Goal: Task Accomplishment & Management: Use online tool/utility

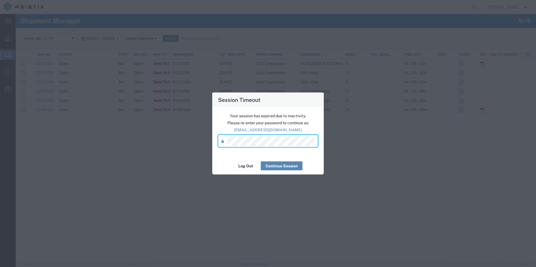
click at [284, 165] on button "Continue Session" at bounding box center [282, 166] width 42 height 9
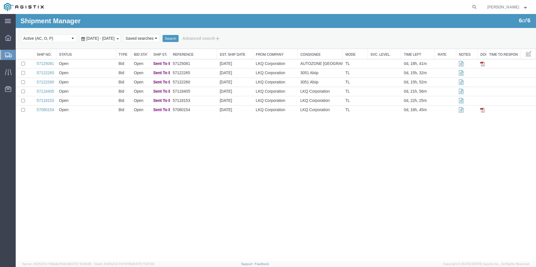
click at [82, 157] on div "Shipment Manager 6 of 6 Search Select status Active (AC, O, P) All Approved Awa…" at bounding box center [276, 138] width 520 height 248
click at [133, 144] on div "Shipment Manager 6 of 6 Search Select status Active (AC, O, P) All Approved Awa…" at bounding box center [276, 138] width 520 height 248
click at [130, 174] on div "Shipment Manager 6 of 6 Search Select status Active (AC, O, P) All Approved Awa…" at bounding box center [276, 138] width 520 height 248
click at [44, 64] on link "57125081" at bounding box center [45, 63] width 17 height 4
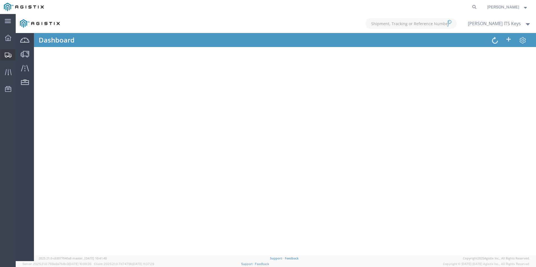
click at [6, 57] on icon at bounding box center [8, 55] width 7 height 5
click at [6, 40] on icon at bounding box center [8, 38] width 6 height 6
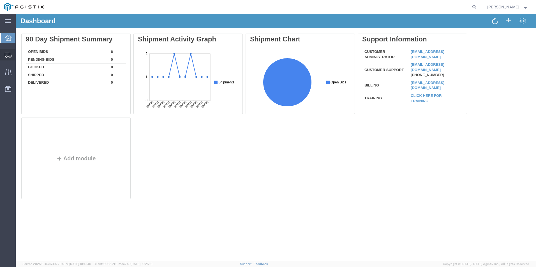
click at [9, 57] on icon at bounding box center [8, 55] width 7 height 5
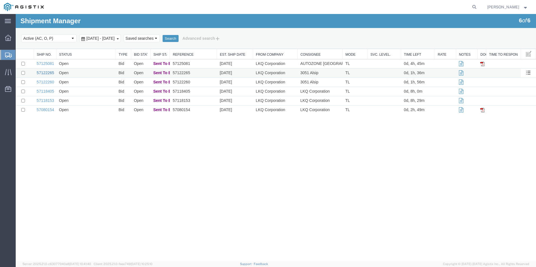
click at [50, 74] on link "57122265" at bounding box center [45, 73] width 17 height 4
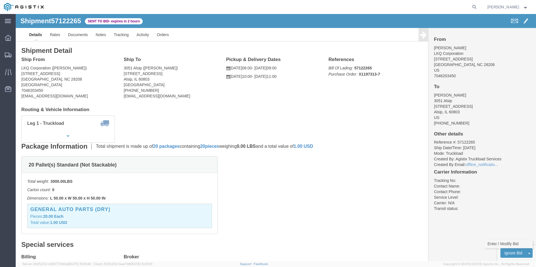
click link "Enter / Modify Bid"
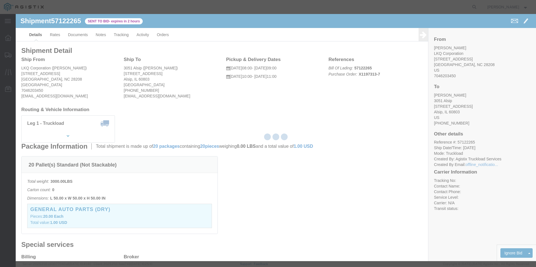
select select "18393"
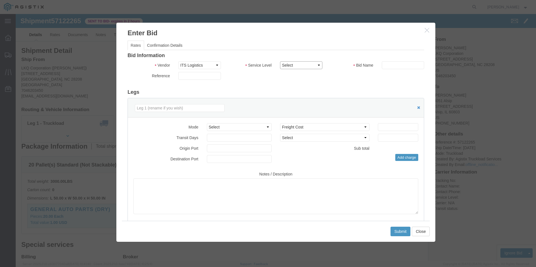
click select "Select Guaranteed Next Day Rail TL Standard 3 - 5 Day"
select select "35343"
click select "Select Guaranteed Next Day Rail TL Standard 3 - 5 Day"
click input "text"
type input "ITS BID"
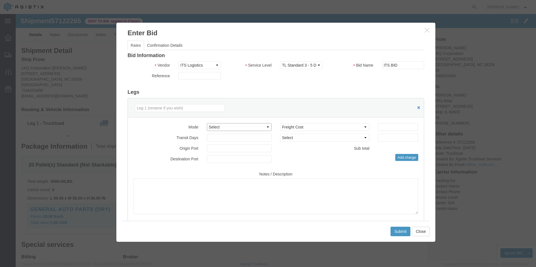
click select "Select Air Less than Truckload Multi-Leg Ocean Freight Rail Small Parcel Truckl…"
select select "TL"
click select "Select Air Less than Truckload Multi-Leg Ocean Freight Rail Small Parcel Truckl…"
click input "number"
type input "1262"
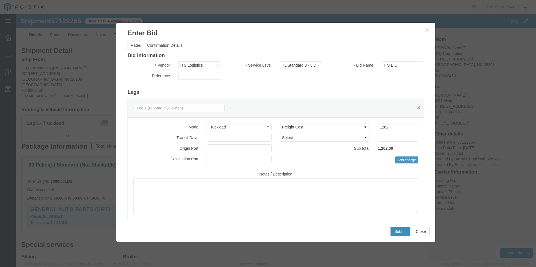
click button "Submit"
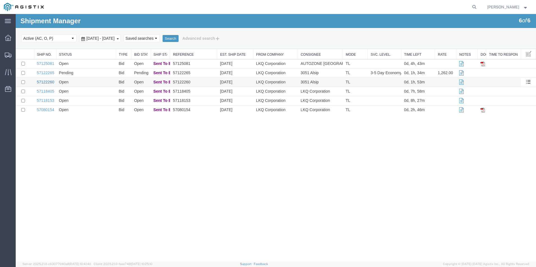
click at [48, 84] on link "57122260" at bounding box center [45, 82] width 17 height 4
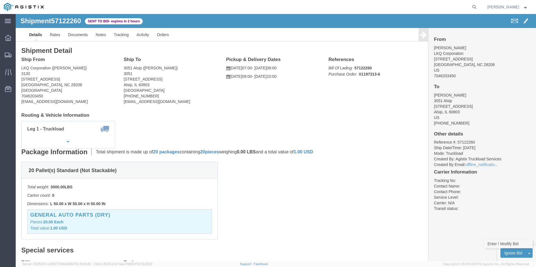
click link "Enter / Modify Bid"
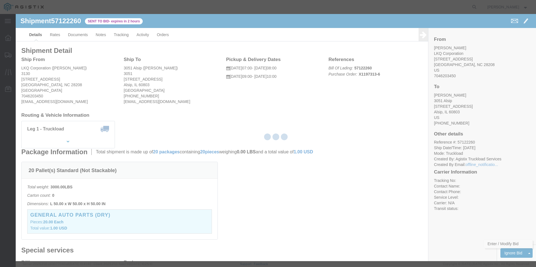
select select "18393"
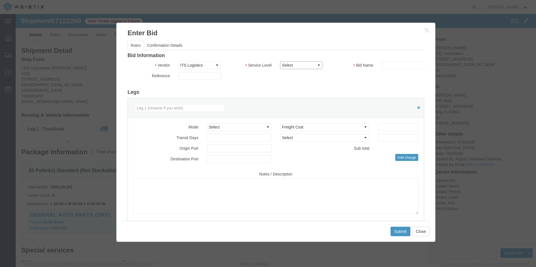
click select "Select Guaranteed Next Day Rail TL Standard 3 - 5 Day"
select select "35343"
click select "Select Guaranteed Next Day Rail TL Standard 3 - 5 Day"
click select "Select Air Less than Truckload Multi-Leg Ocean Freight Rail Small Parcel Truckl…"
select select "TL"
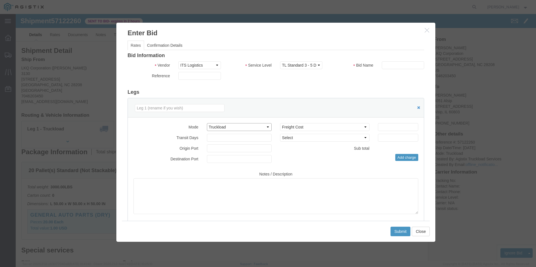
click select "Select Air Less than Truckload Multi-Leg Ocean Freight Rail Small Parcel Truckl…"
click input "text"
type input "ITS BID"
click input "number"
type input "1262"
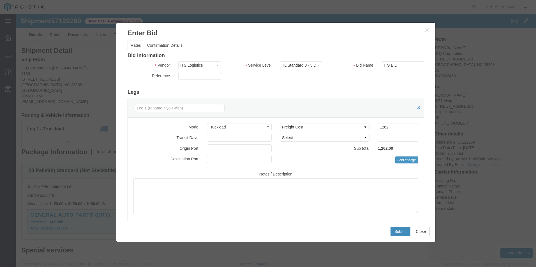
click button "Submit"
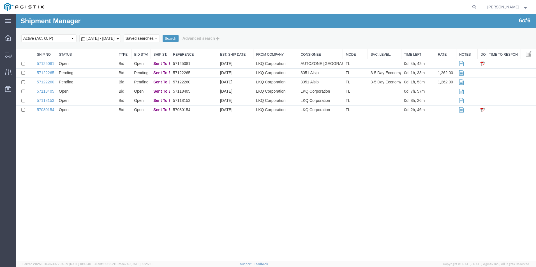
click at [398, 171] on div "Shipment Manager 6 of 6 Search Select status Active (AC, O, P) All Approved Awa…" at bounding box center [276, 138] width 520 height 248
click at [352, 155] on div "Shipment Manager 6 of 6 Search Select status Active (AC, O, P) All Approved Awa…" at bounding box center [276, 138] width 520 height 248
click at [50, 109] on link "57080154" at bounding box center [45, 110] width 17 height 4
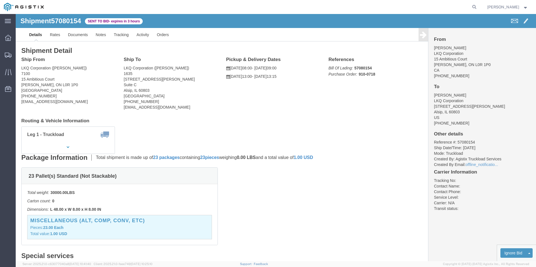
drag, startPoint x: 357, startPoint y: 147, endPoint x: 344, endPoint y: 151, distance: 13.7
click div "Package Information Total shipment is made up of 23 packages containing 23 piec…"
click link "Enter / Modify Bid"
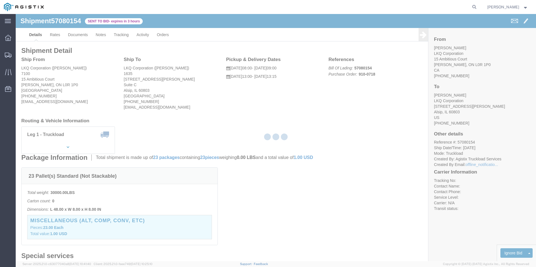
select select "18393"
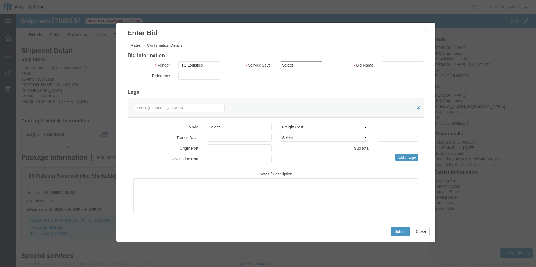
click select "Select Guaranteed Next Day Rail TL Standard 3 - 5 Day"
select select "38971"
click select "Select Guaranteed Next Day Rail TL Standard 3 - 5 Day"
click input "text"
type input "ITS BID"
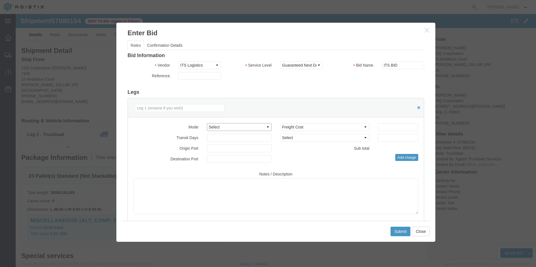
click select "Select Air Less than Truckload Multi-Leg Ocean Freight Rail Small Parcel Truckl…"
select select "TL"
click select "Select Air Less than Truckload Multi-Leg Ocean Freight Rail Small Parcel Truckl…"
click input "number"
type input "1045"
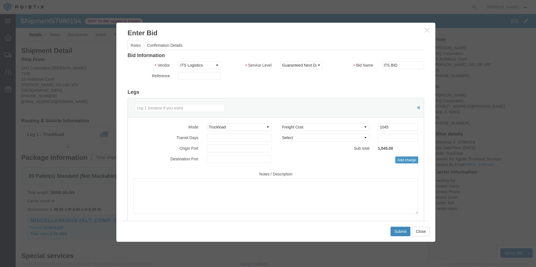
click button "Submit"
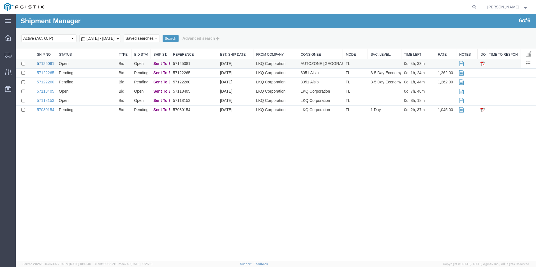
click at [47, 62] on link "57125081" at bounding box center [45, 63] width 17 height 4
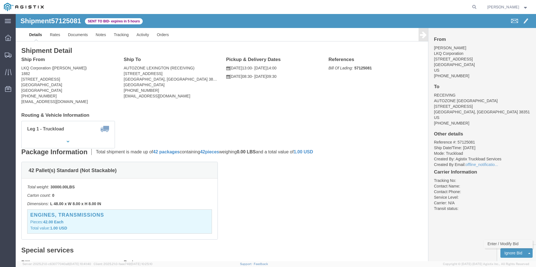
click link "Enter / Modify Bid"
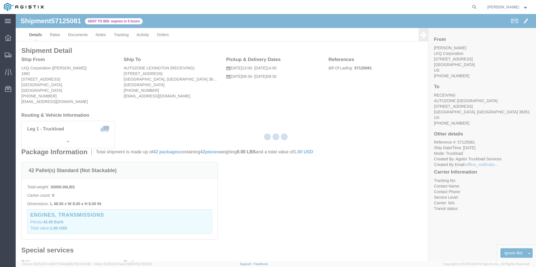
select select "18393"
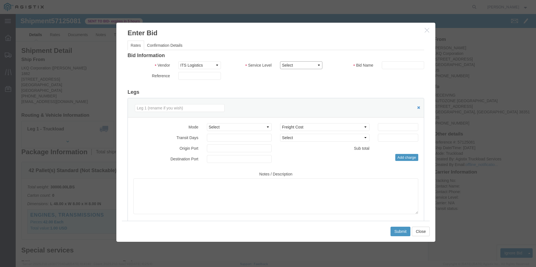
click select "Select Guaranteed Next Day Rail TL Standard 3 - 5 Day"
select select "38971"
click select "Select Guaranteed Next Day Rail TL Standard 3 - 5 Day"
click input "text"
type input "ITS BID"
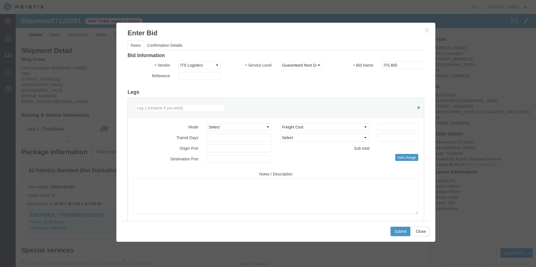
click div "Mode Select Air Less than Truckload Multi-Leg Ocean Freight Rail Small Parcel T…"
click select "Select Air Less than Truckload Multi-Leg Ocean Freight Rail Small Parcel Truckl…"
select select "TL"
click select "Select Air Less than Truckload Multi-Leg Ocean Freight Rail Small Parcel Truckl…"
click input "number"
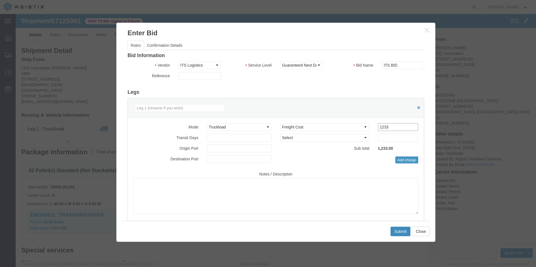
type input "1233"
click button "Submit"
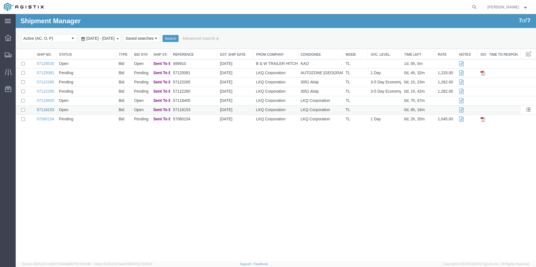
click at [45, 111] on link "57118153" at bounding box center [45, 110] width 17 height 4
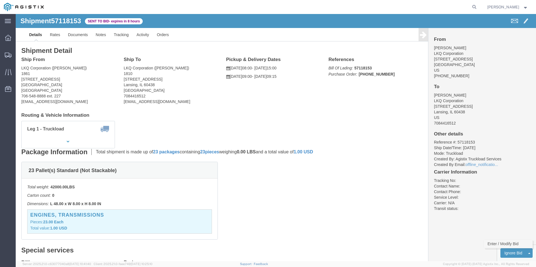
click link "Enter / Modify Bid"
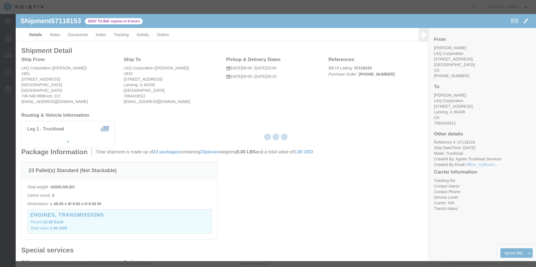
select select "18393"
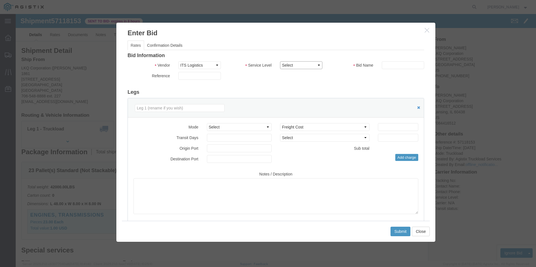
click select "Select Guaranteed Next Day Rail TL Standard 3 - 5 Day"
select select "35343"
click select "Select Guaranteed Next Day Rail TL Standard 3 - 5 Day"
click input "text"
type input "ITS BID"
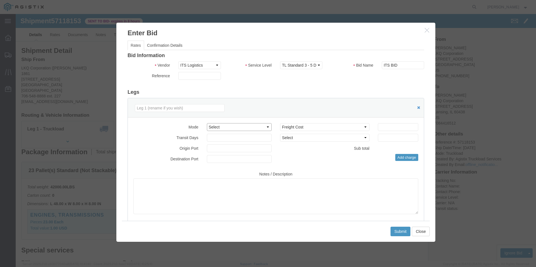
click select "Select Air Less than Truckload Multi-Leg Ocean Freight Rail Small Parcel Truckl…"
select select "TL"
click select "Select Air Less than Truckload Multi-Leg Ocean Freight Rail Small Parcel Truckl…"
click input "number"
type input "1263"
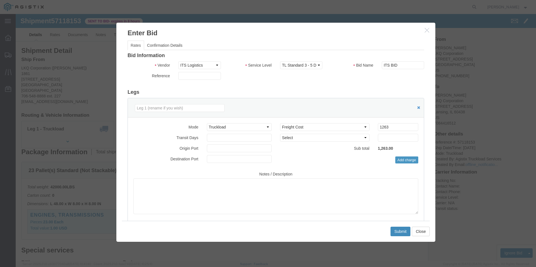
click button "Submit"
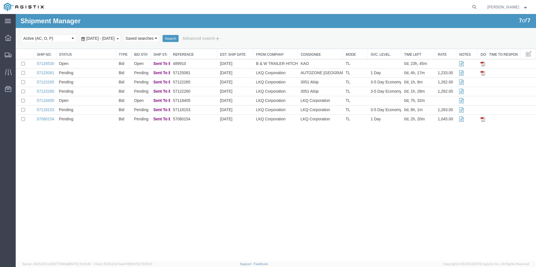
click at [363, 174] on div "Shipment Manager 7 of 7 Search Select status Active (AC, O, P) All Approved Awa…" at bounding box center [276, 138] width 520 height 248
click at [48, 99] on link "57118405" at bounding box center [45, 100] width 17 height 4
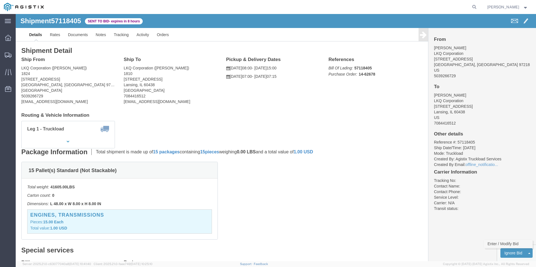
click link "Enter / Modify Bid"
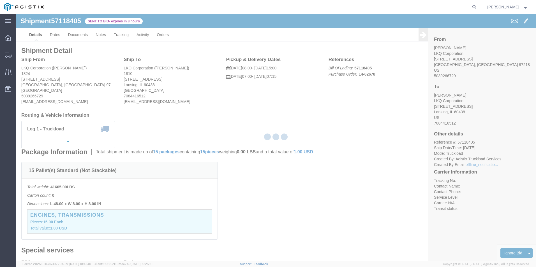
select select "18393"
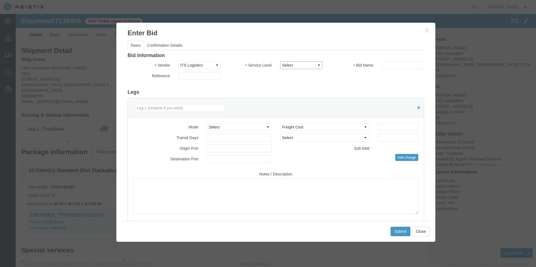
click select "Select Guaranteed Next Day Rail TL Standard 3 - 5 Day"
select select "35343"
click select "Select Guaranteed Next Day Rail TL Standard 3 - 5 Day"
click select "Select Air Less than Truckload Multi-Leg Ocean Freight Rail Small Parcel Truckl…"
select select "TL"
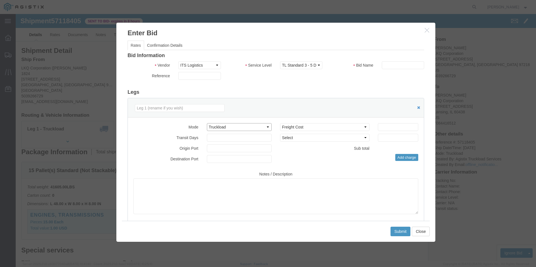
click select "Select Air Less than Truckload Multi-Leg Ocean Freight Rail Small Parcel Truckl…"
click input "number"
type input "3823"
click input "text"
type input "ITS BID"
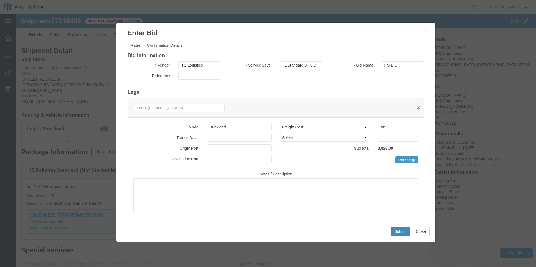
click button "Submit"
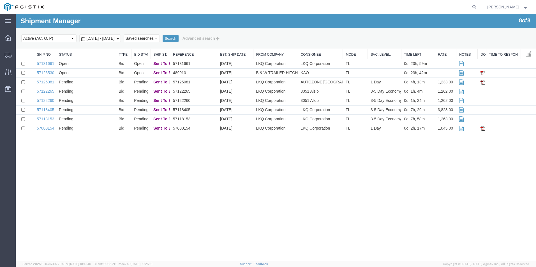
click at [366, 184] on div "Shipment Manager 8 of 8 Search Select status Active (AC, O, P) All Approved Awa…" at bounding box center [276, 138] width 520 height 248
click at [157, 195] on div "Shipment Manager 8 of 8 Search Select status Active (AC, O, P) All Approved Awa…" at bounding box center [276, 138] width 520 height 248
click at [323, 184] on div "Shipment Manager 8 of 8 Search Select status Active (AC, O, P) All Approved Awa…" at bounding box center [276, 138] width 520 height 248
